Goal: Submit feedback/report problem

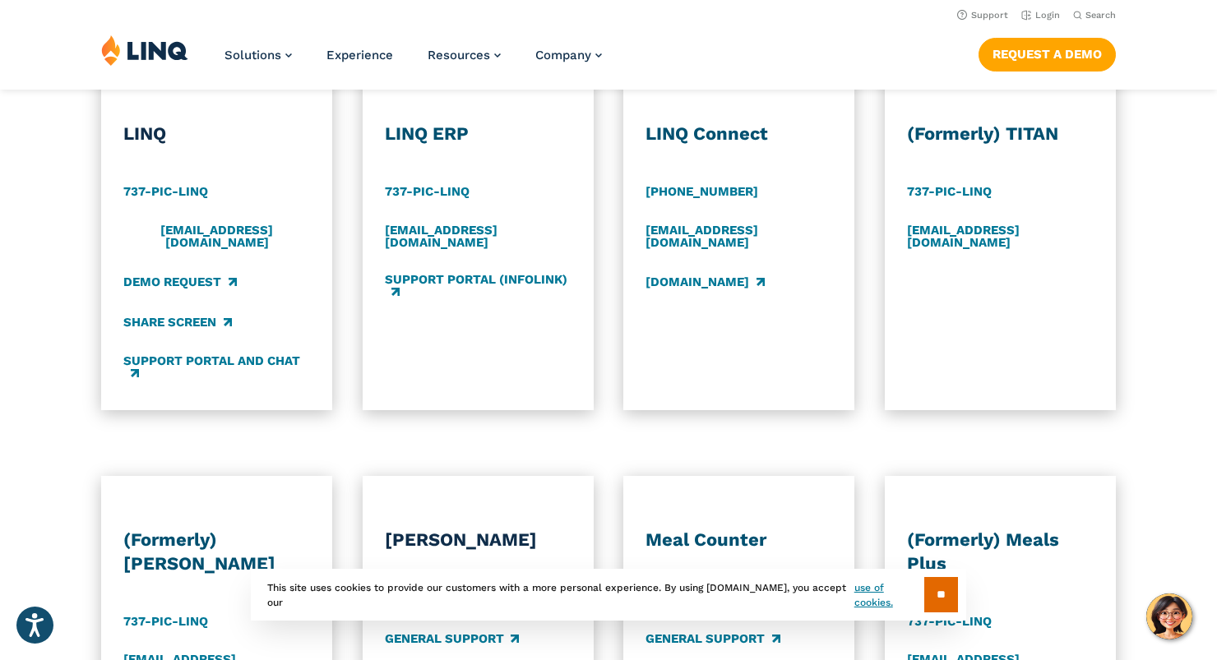
scroll to position [905, 0]
drag, startPoint x: 0, startPoint y: 0, endPoint x: 949, endPoint y: 600, distance: 1123.0
click at [949, 600] on input "**" at bounding box center [941, 594] width 34 height 35
